Goal: Find specific page/section: Find specific page/section

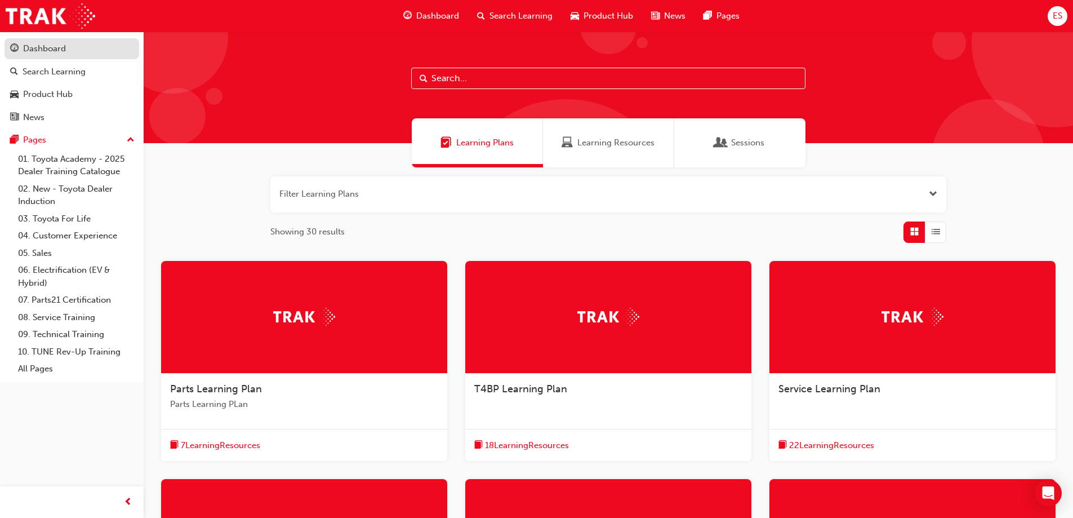
click at [56, 44] on div "Dashboard" at bounding box center [44, 48] width 43 height 13
